Goal: Transaction & Acquisition: Book appointment/travel/reservation

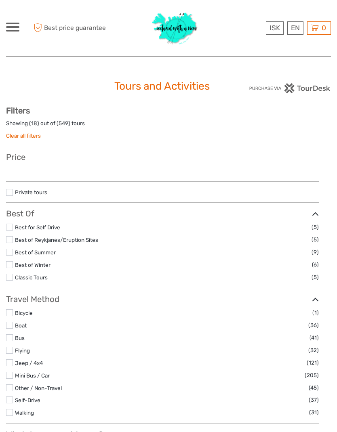
select select
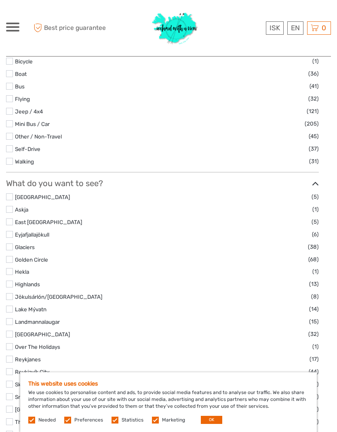
scroll to position [274, 0]
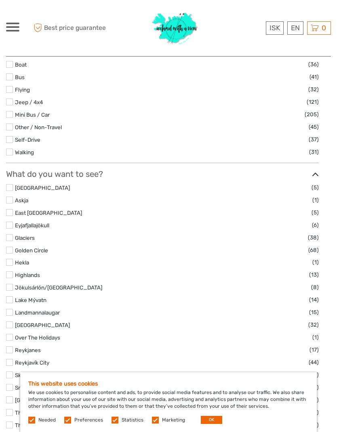
click at [11, 191] on label at bounding box center [9, 187] width 7 height 7
click at [0, 0] on input "checkbox" at bounding box center [0, 0] width 0 height 0
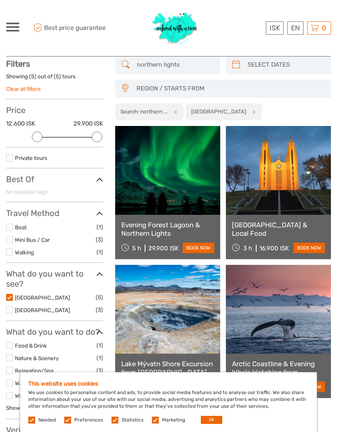
scroll to position [46, 0]
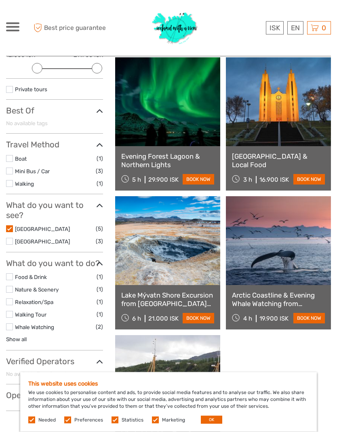
click at [11, 226] on label at bounding box center [9, 229] width 7 height 7
click at [0, 0] on input "checkbox" at bounding box center [0, 0] width 0 height 0
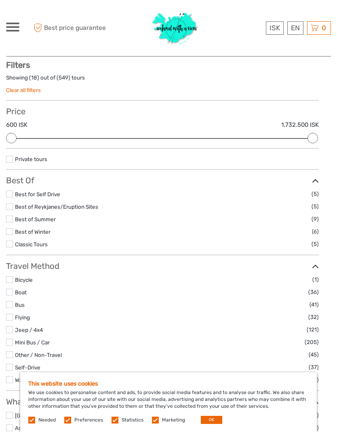
scroll to position [46, 0]
click at [12, 233] on li "Best of Winter (6)" at bounding box center [162, 231] width 313 height 9
click at [9, 235] on label at bounding box center [9, 231] width 7 height 7
click at [0, 0] on input "checkbox" at bounding box center [0, 0] width 0 height 0
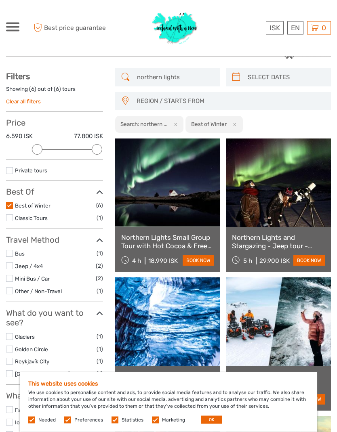
scroll to position [33, 0]
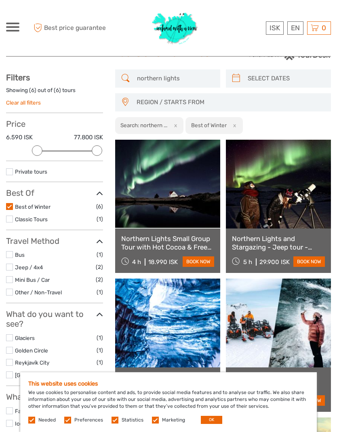
click at [186, 239] on link "Northern Lights Small Group Tour with Hot Cocoa & Free Photos" at bounding box center [167, 243] width 93 height 17
